Goal: Find specific page/section: Find specific page/section

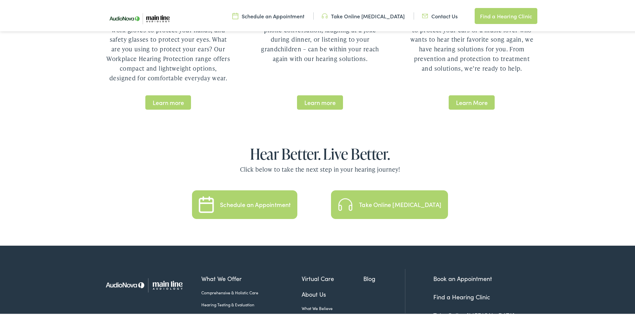
scroll to position [1444, 0]
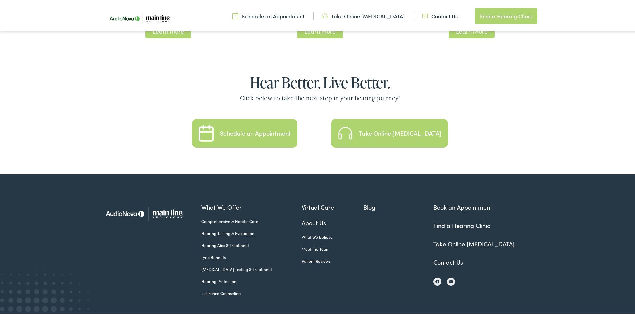
click at [219, 241] on link "Hearing Aids & Treatment" at bounding box center [251, 244] width 100 height 6
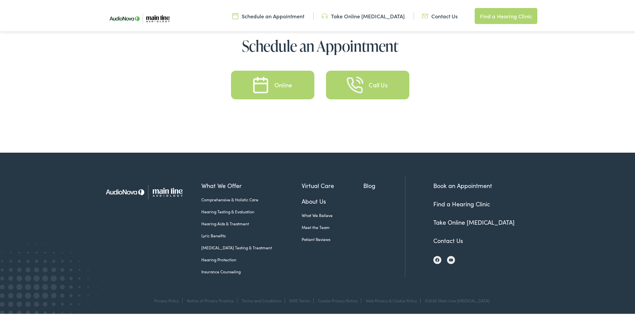
scroll to position [3198, 0]
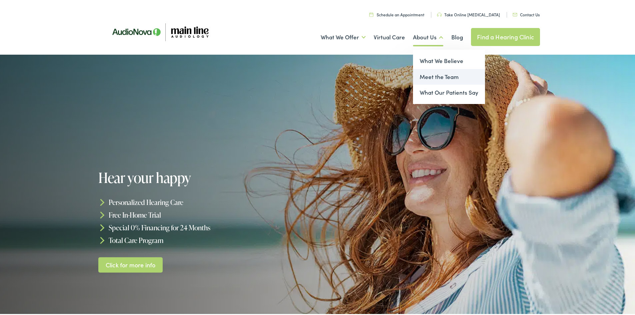
click at [440, 70] on link "Meet the Team" at bounding box center [449, 76] width 72 height 16
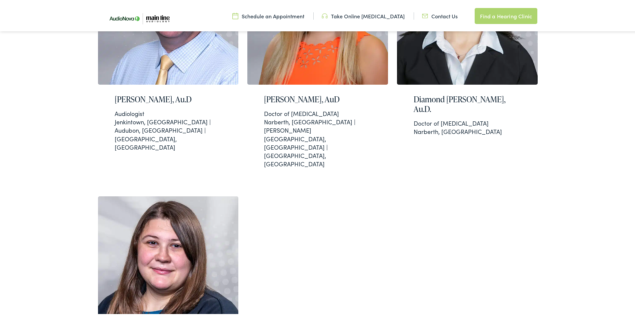
scroll to position [300, 0]
